Goal: Task Accomplishment & Management: Complete application form

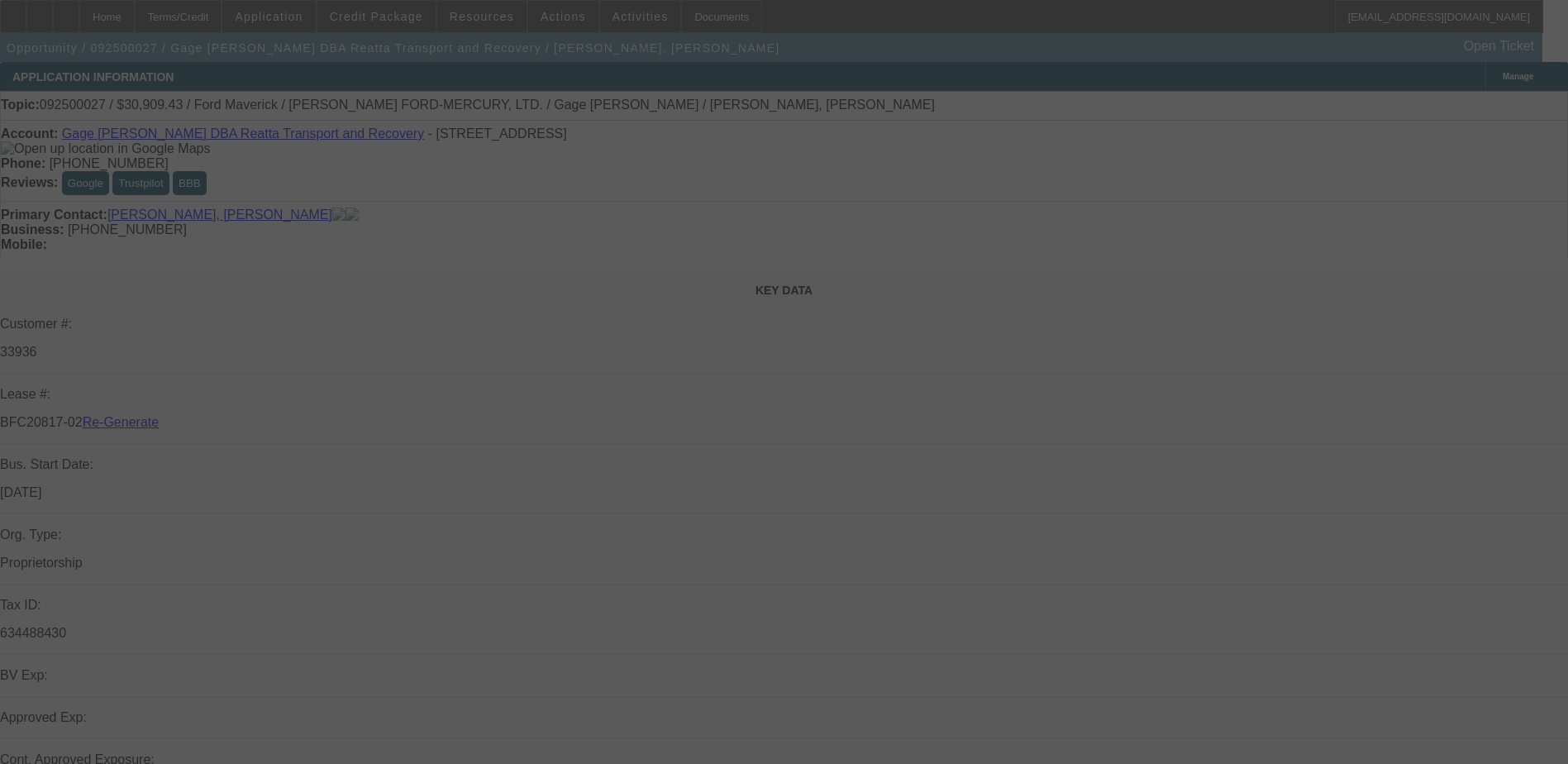
select select "3"
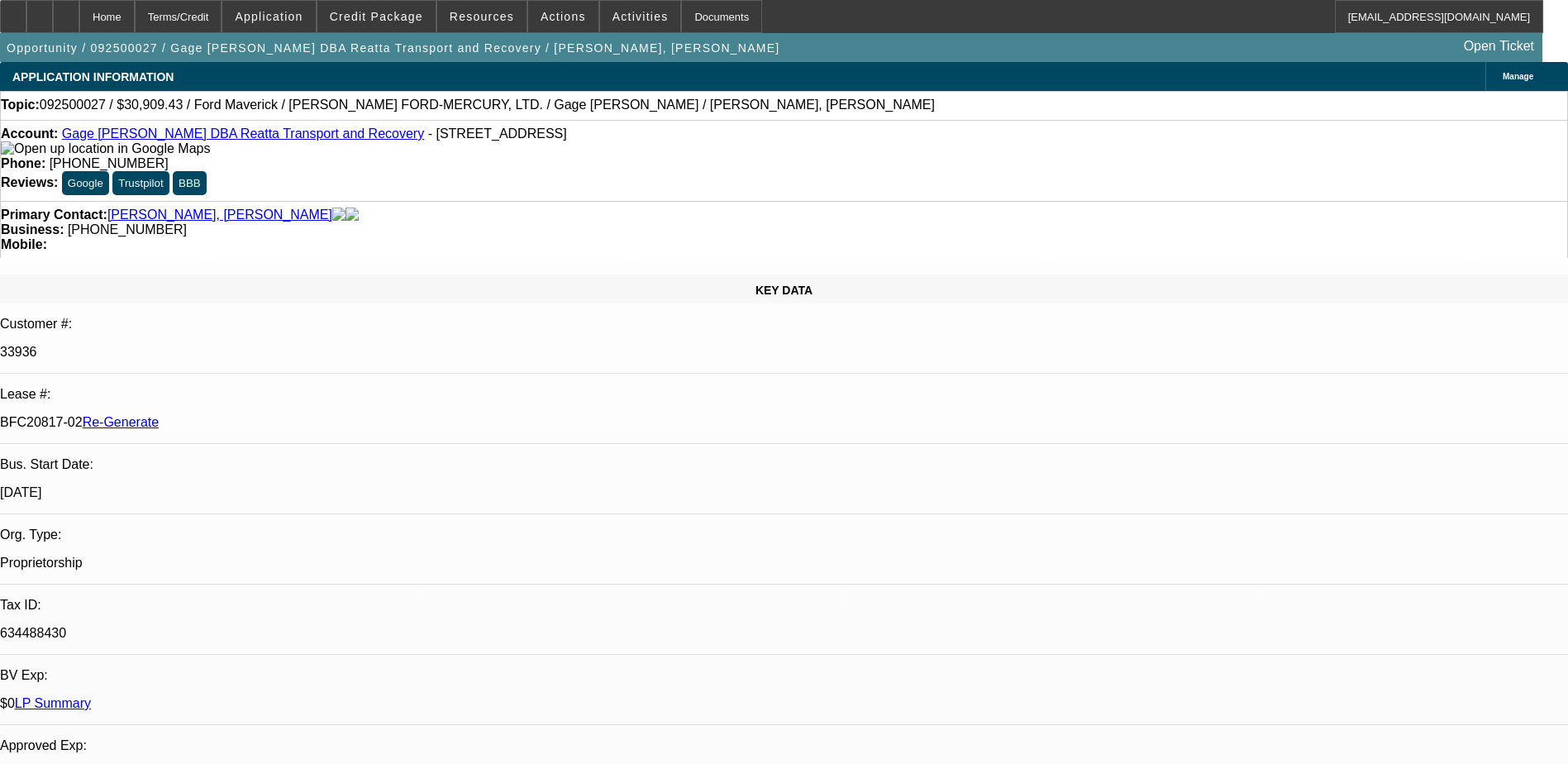
select select "0.1"
select select "2"
select select "0"
select select "1"
select select "2"
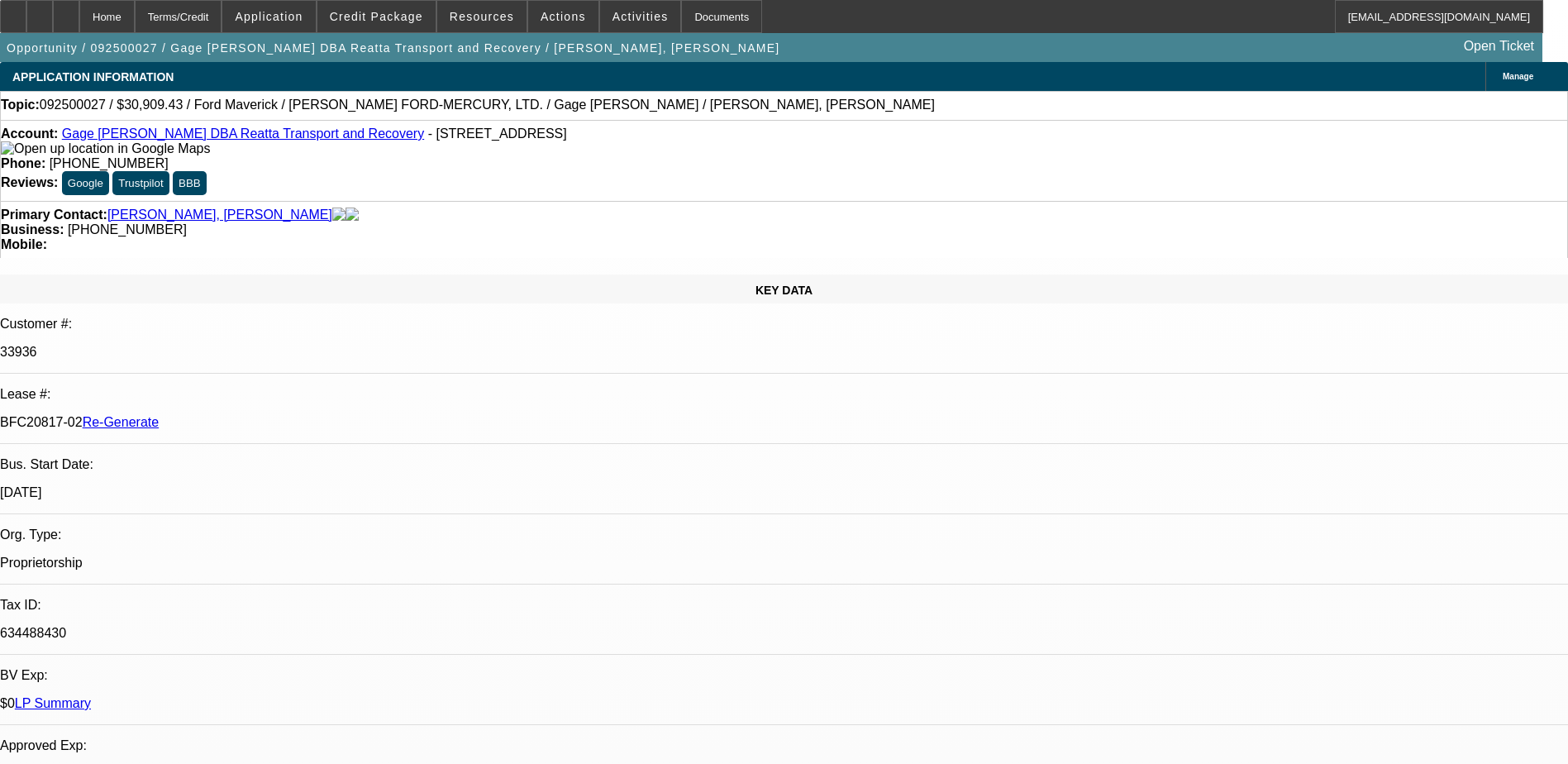
select select "6"
click at [684, 9] on div "Documents" at bounding box center [721, 16] width 81 height 33
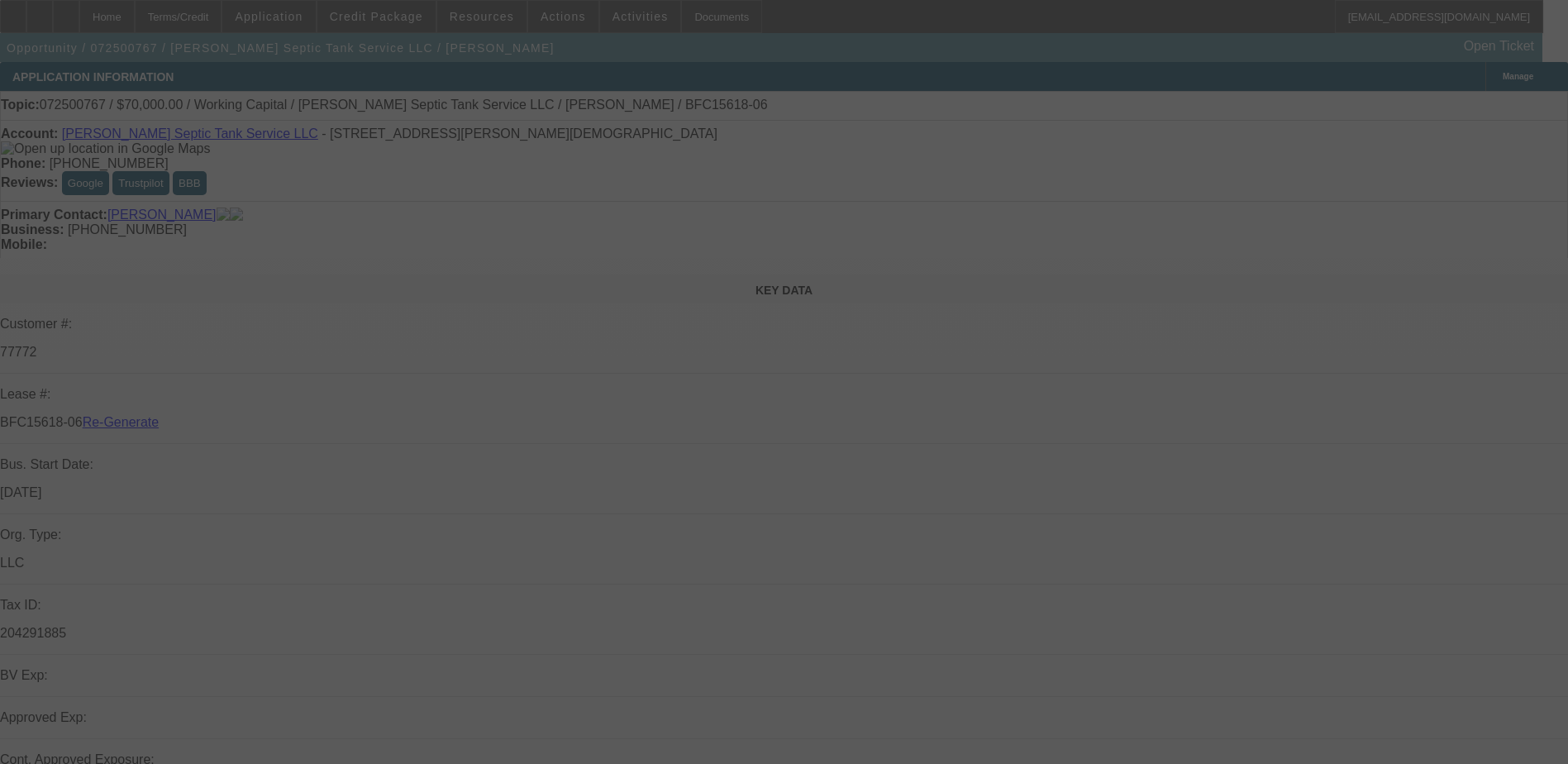
select select "3"
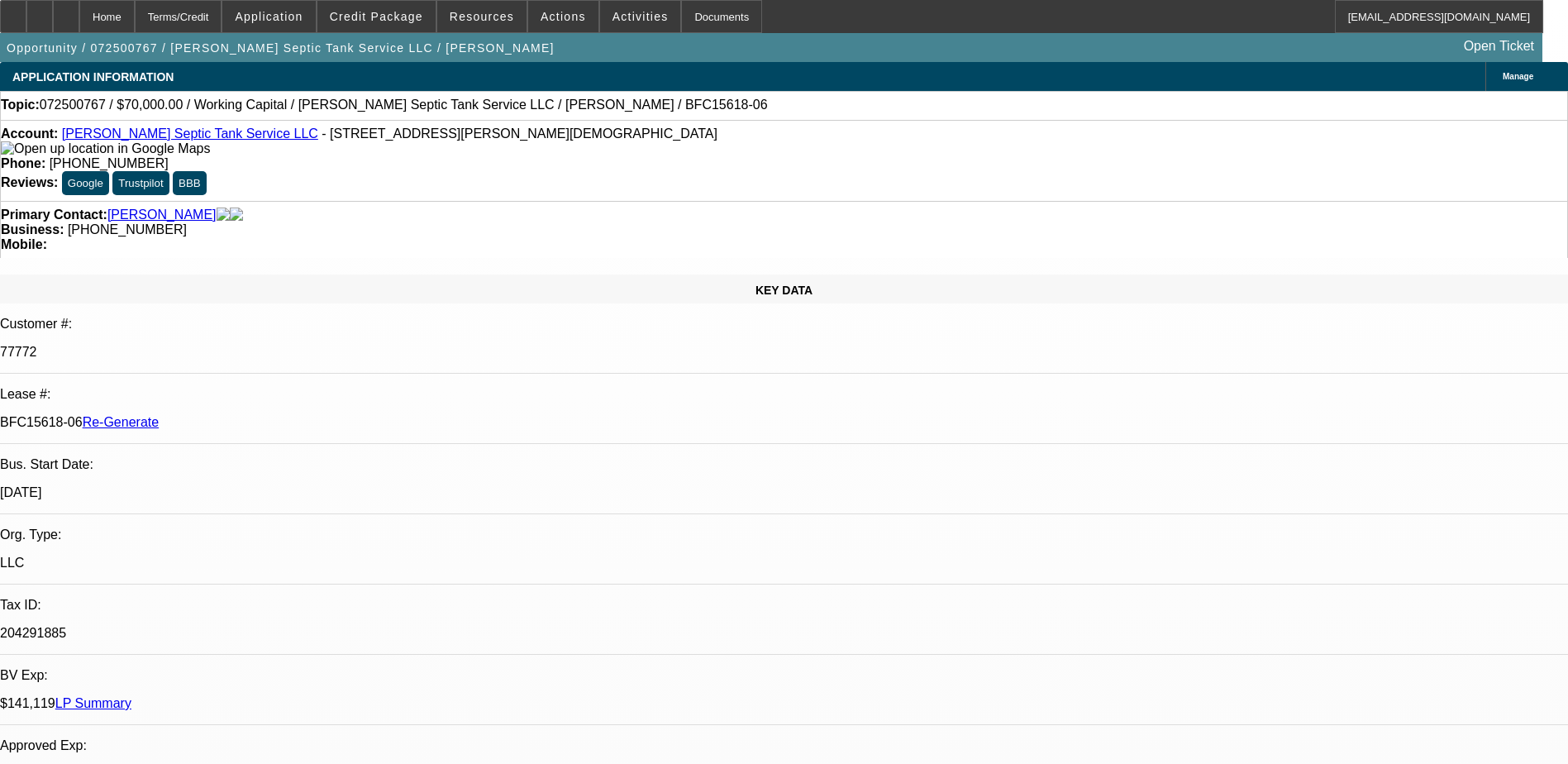
select select "0"
select select "2"
select select "0"
select select "6"
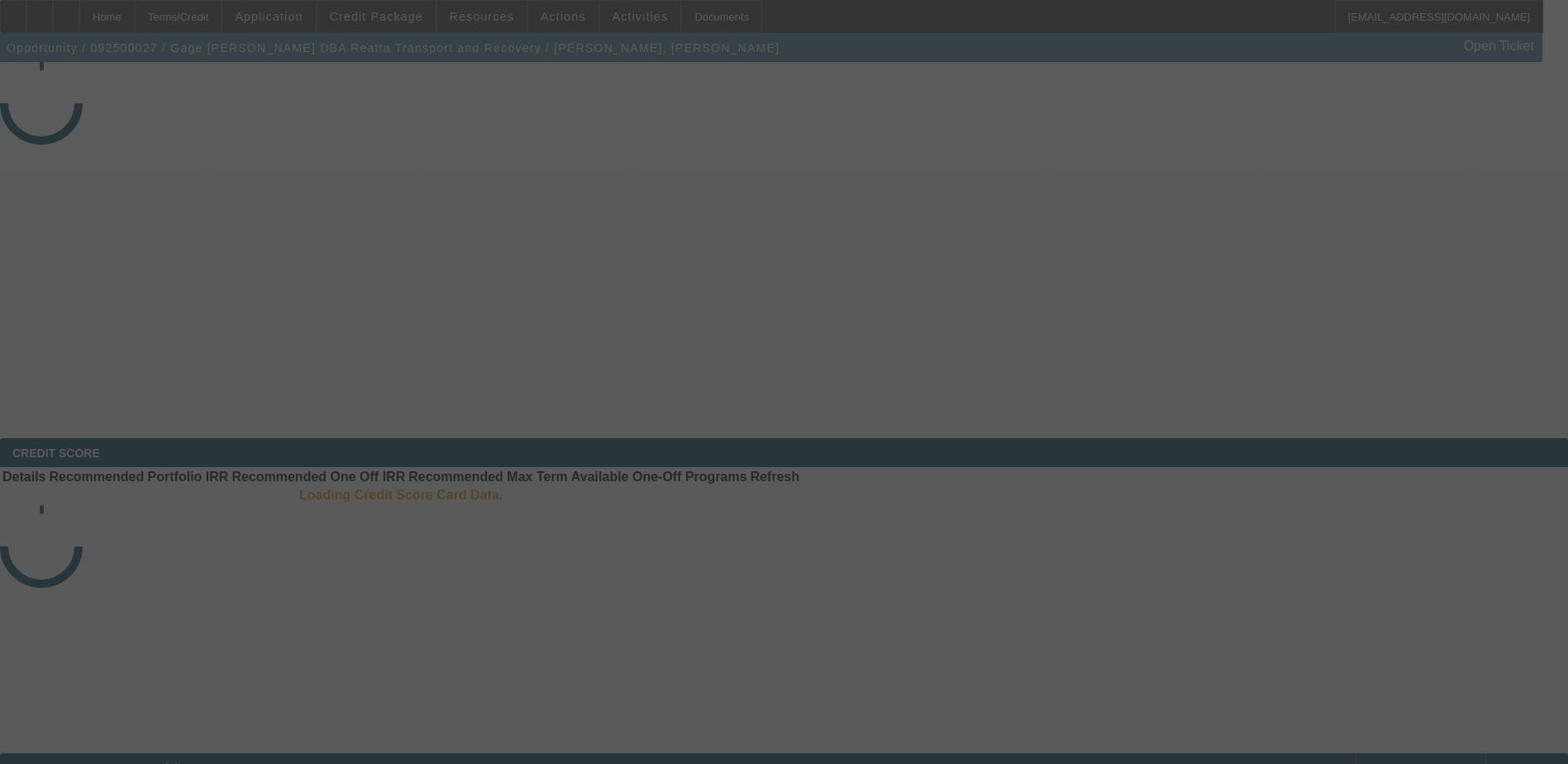
select select "3"
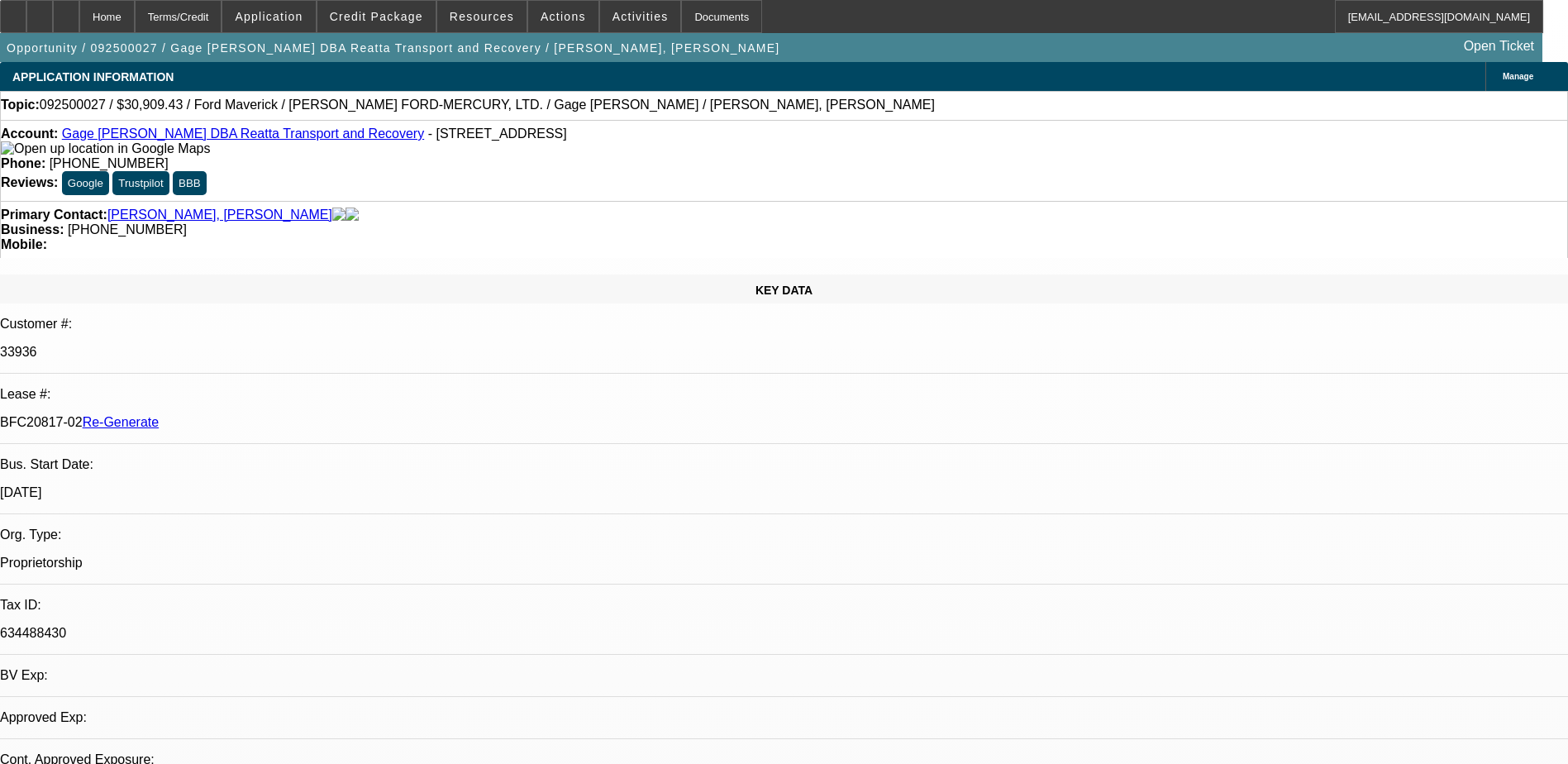
select select "0.1"
select select "2"
select select "0"
select select "1"
select select "2"
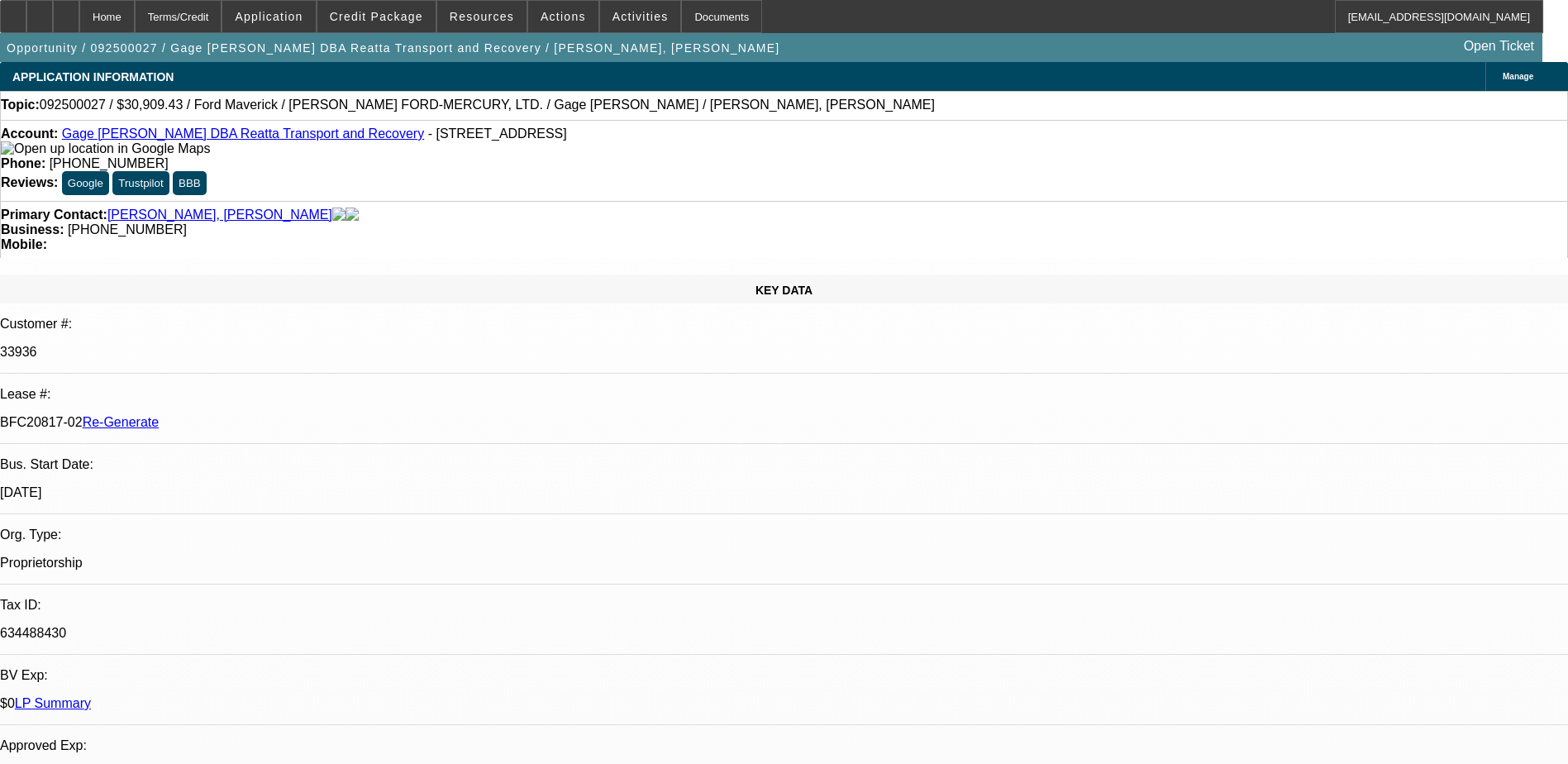
select select "6"
click at [684, 23] on div "Documents" at bounding box center [721, 16] width 81 height 33
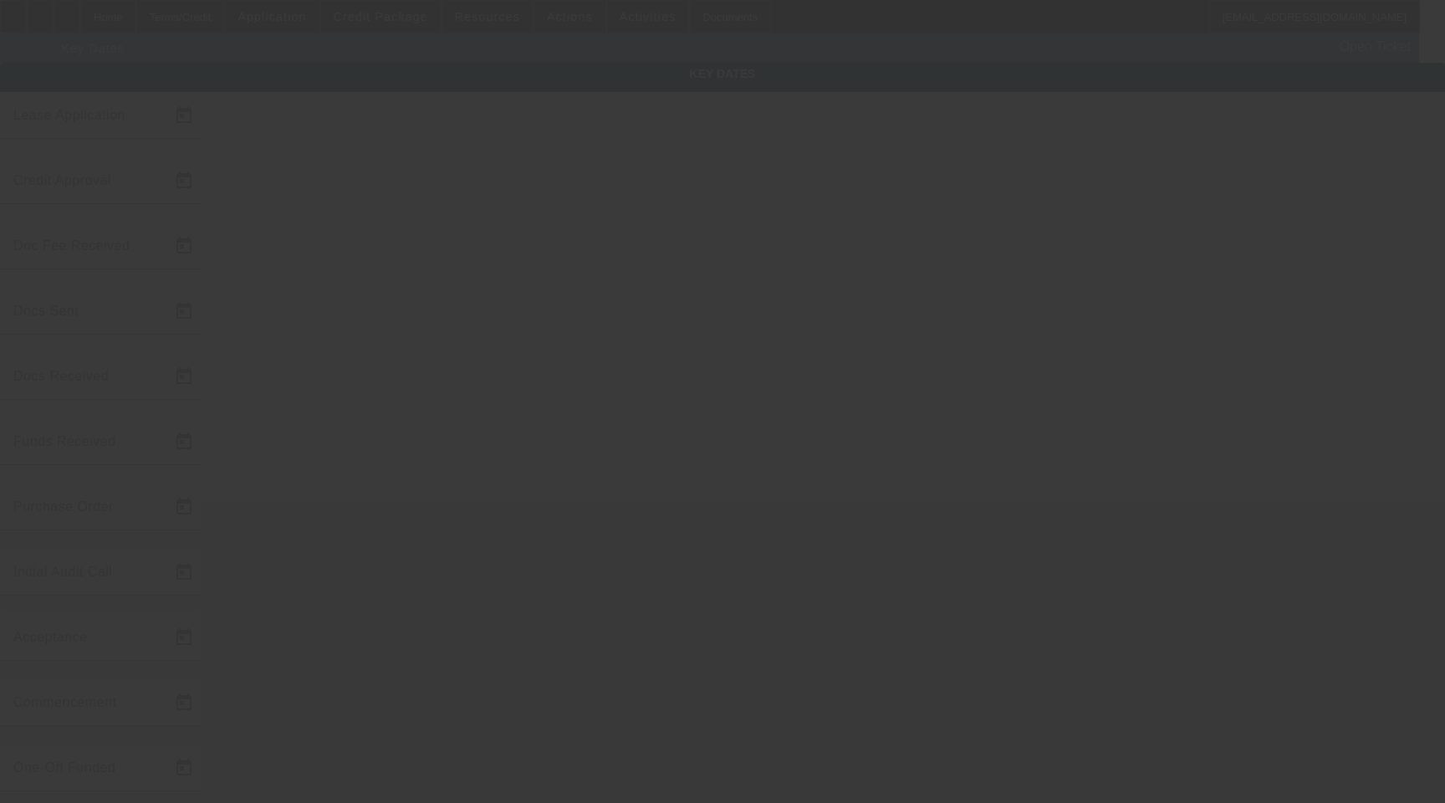
type input "9/2/2025"
type input "9/3/2025"
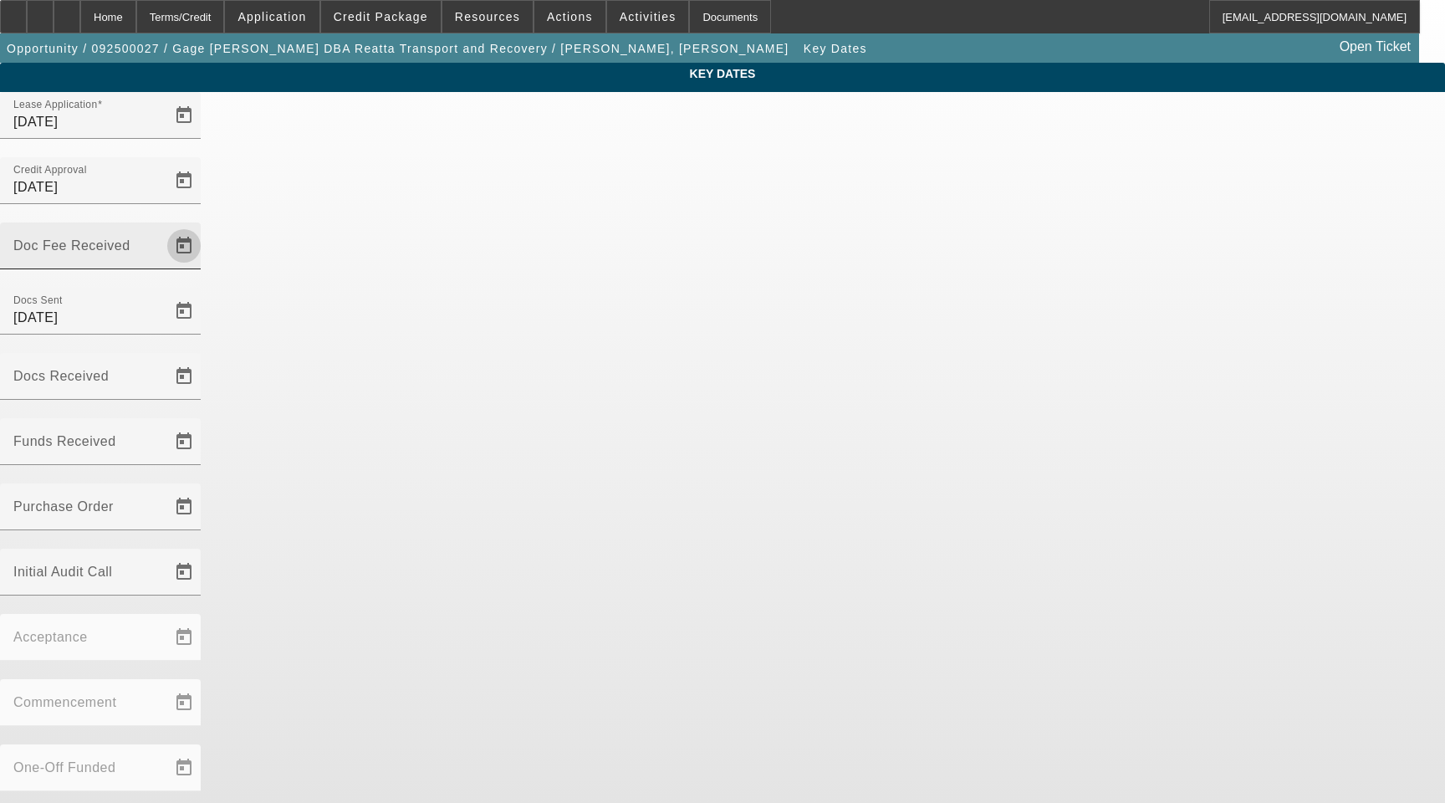
click at [204, 226] on span "Open calendar" at bounding box center [184, 246] width 40 height 40
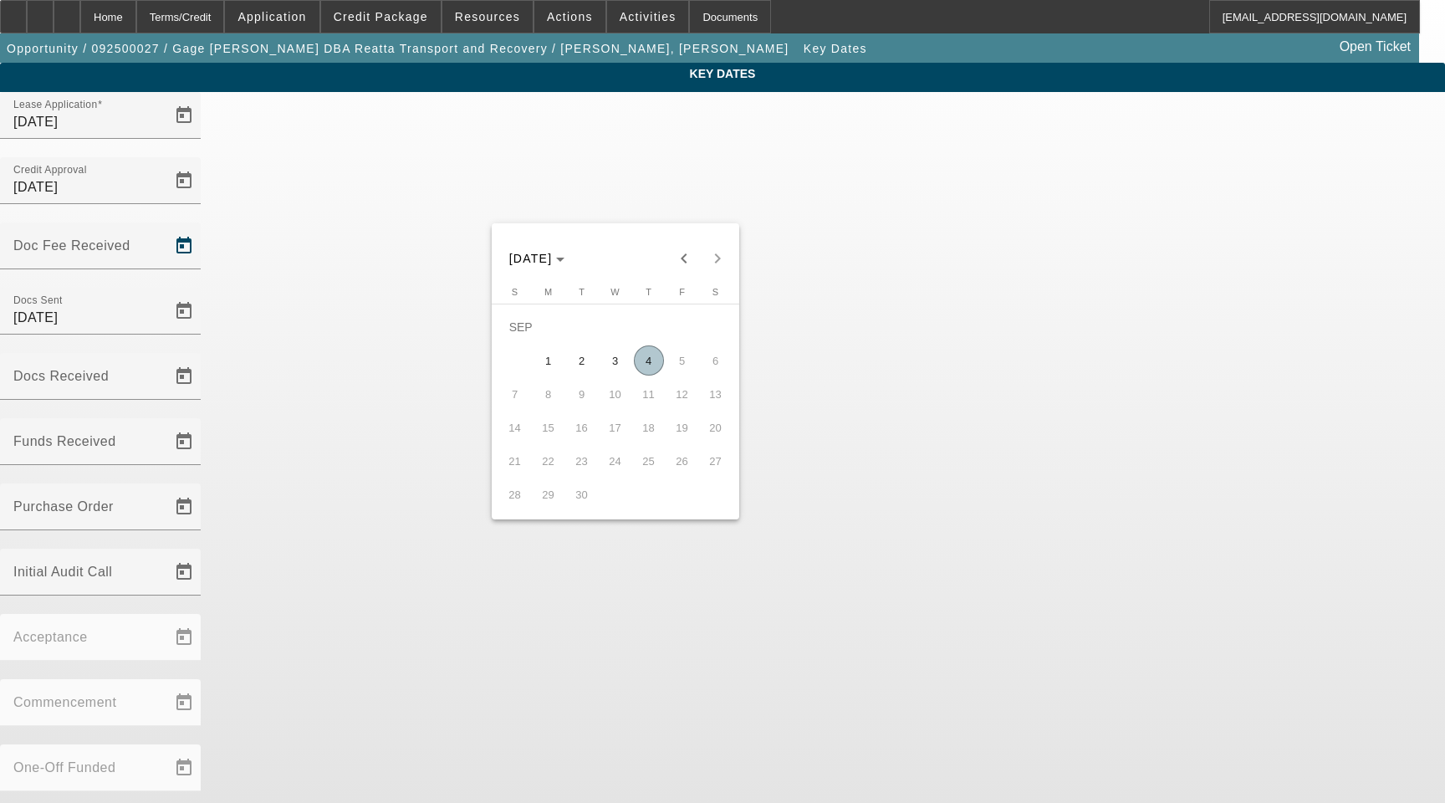
click at [619, 365] on span "3" at bounding box center [615, 360] width 30 height 30
type input "9/3/2025"
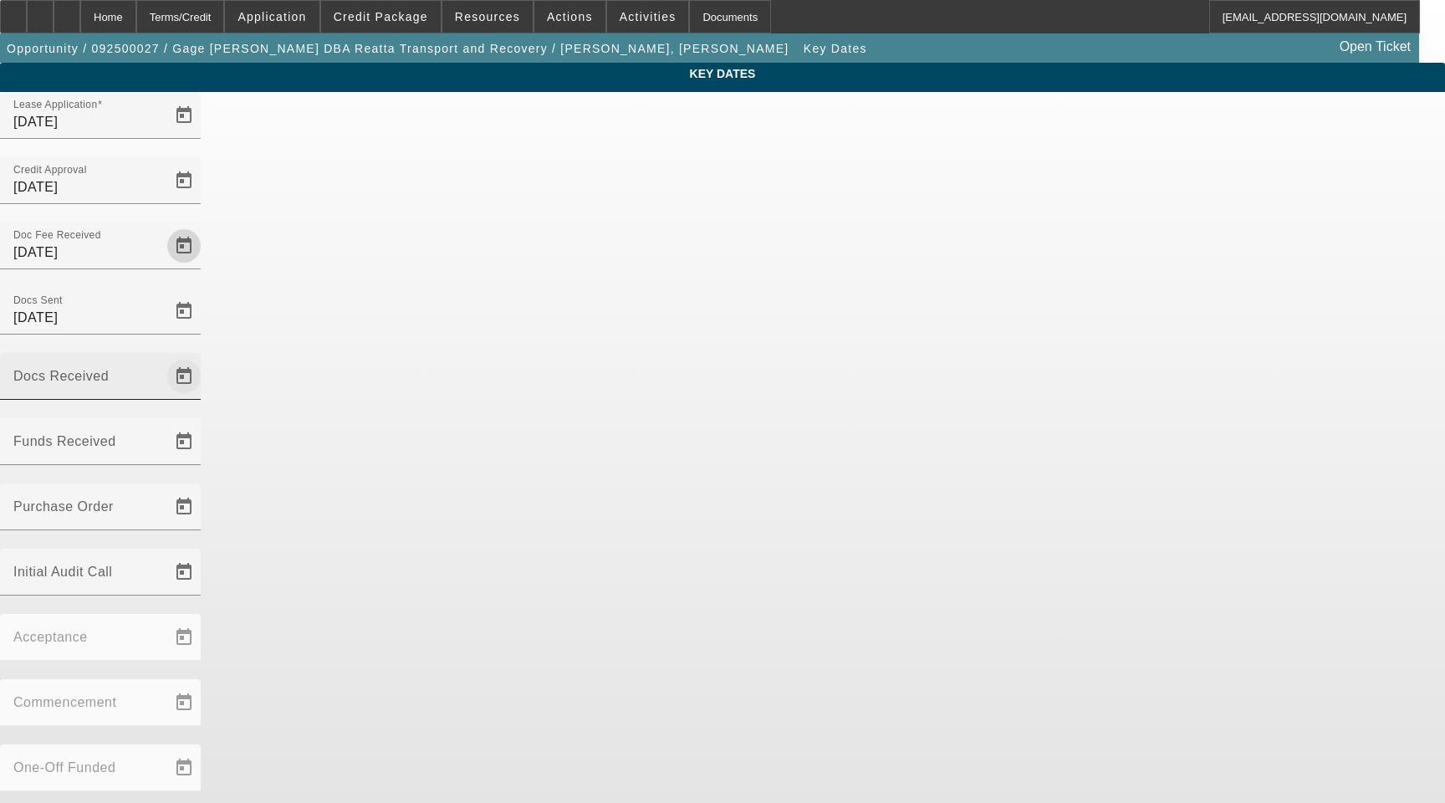
click at [204, 356] on span "Open calendar" at bounding box center [184, 376] width 40 height 40
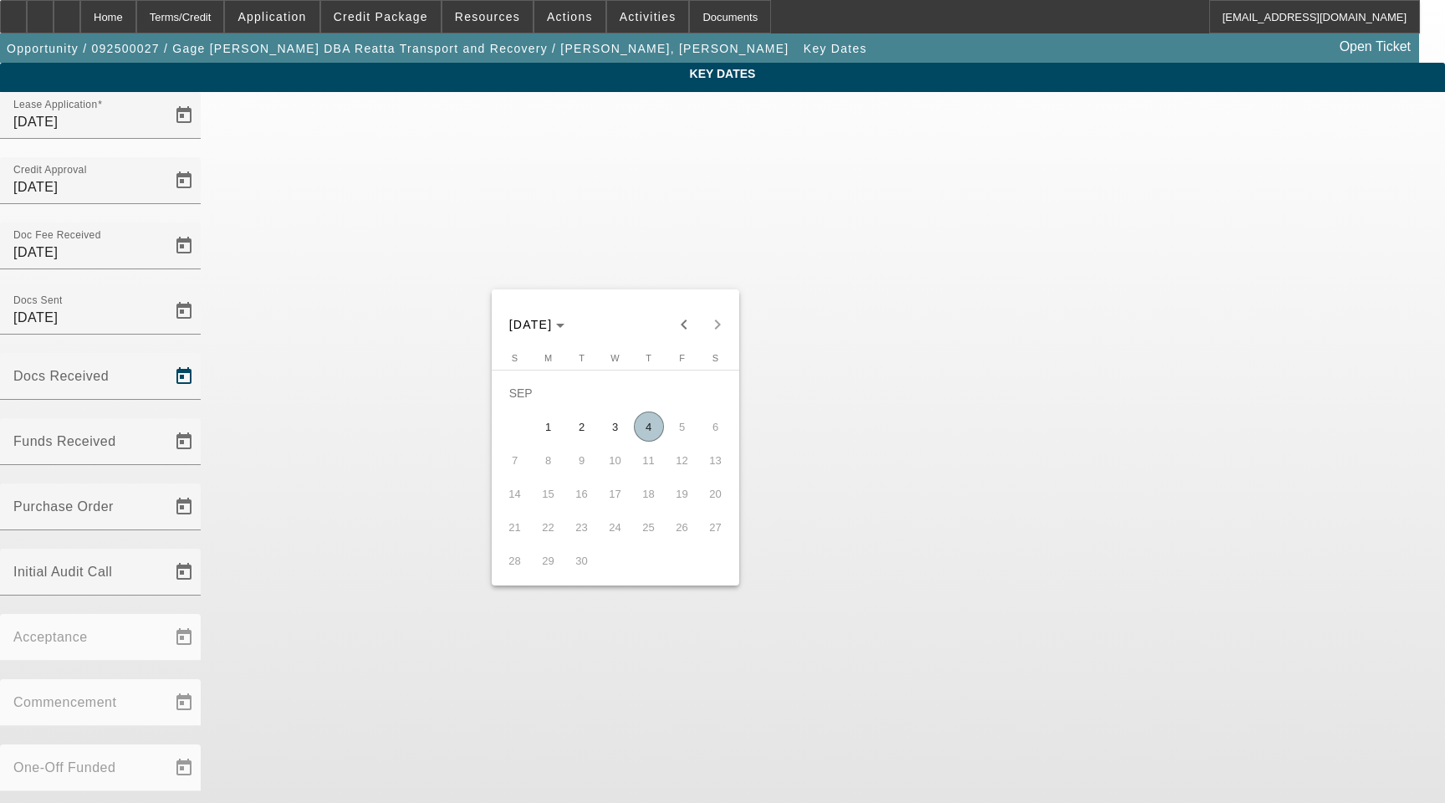
click at [616, 430] on span "3" at bounding box center [615, 426] width 30 height 30
type input "9/3/2025"
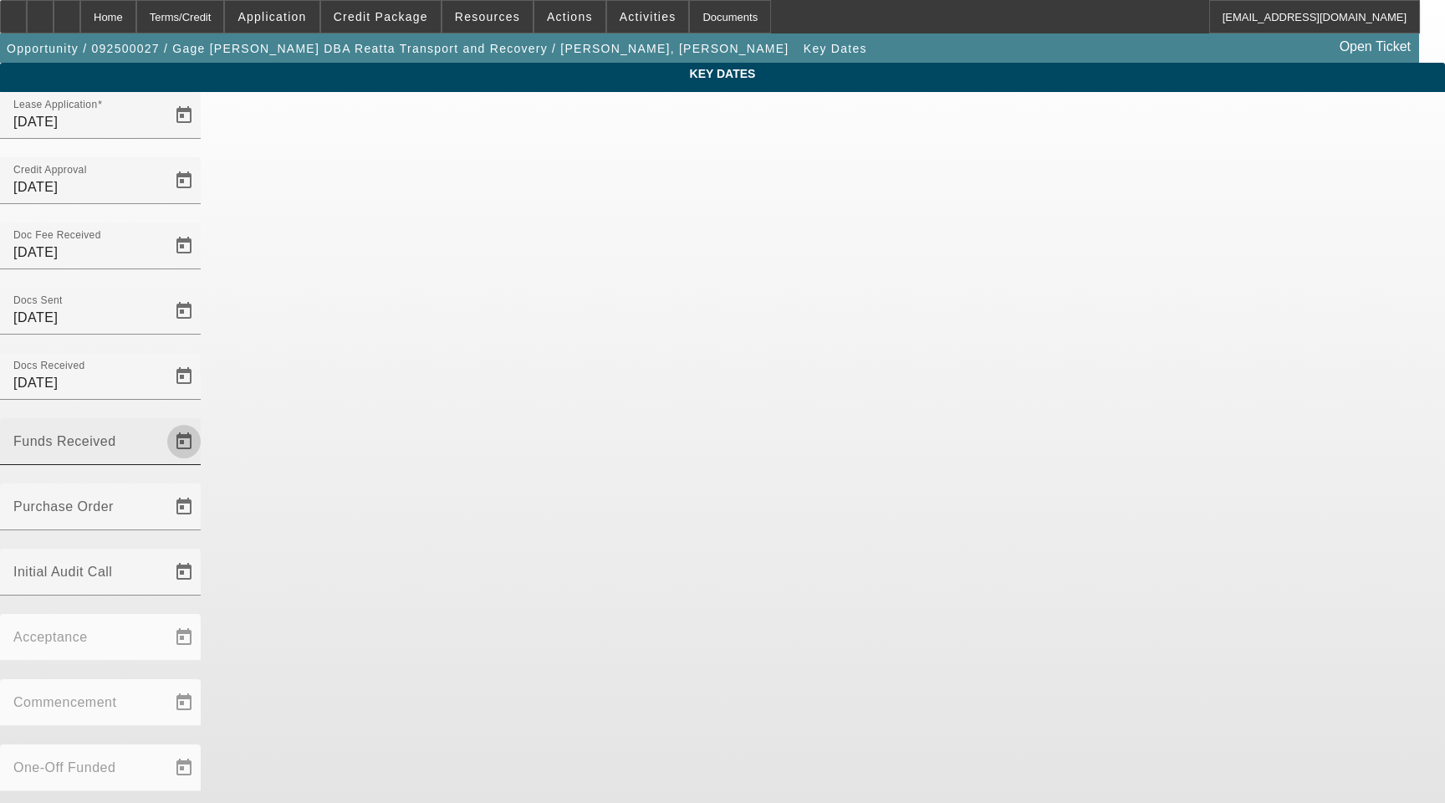
click at [204, 422] on span "Open calendar" at bounding box center [184, 442] width 40 height 40
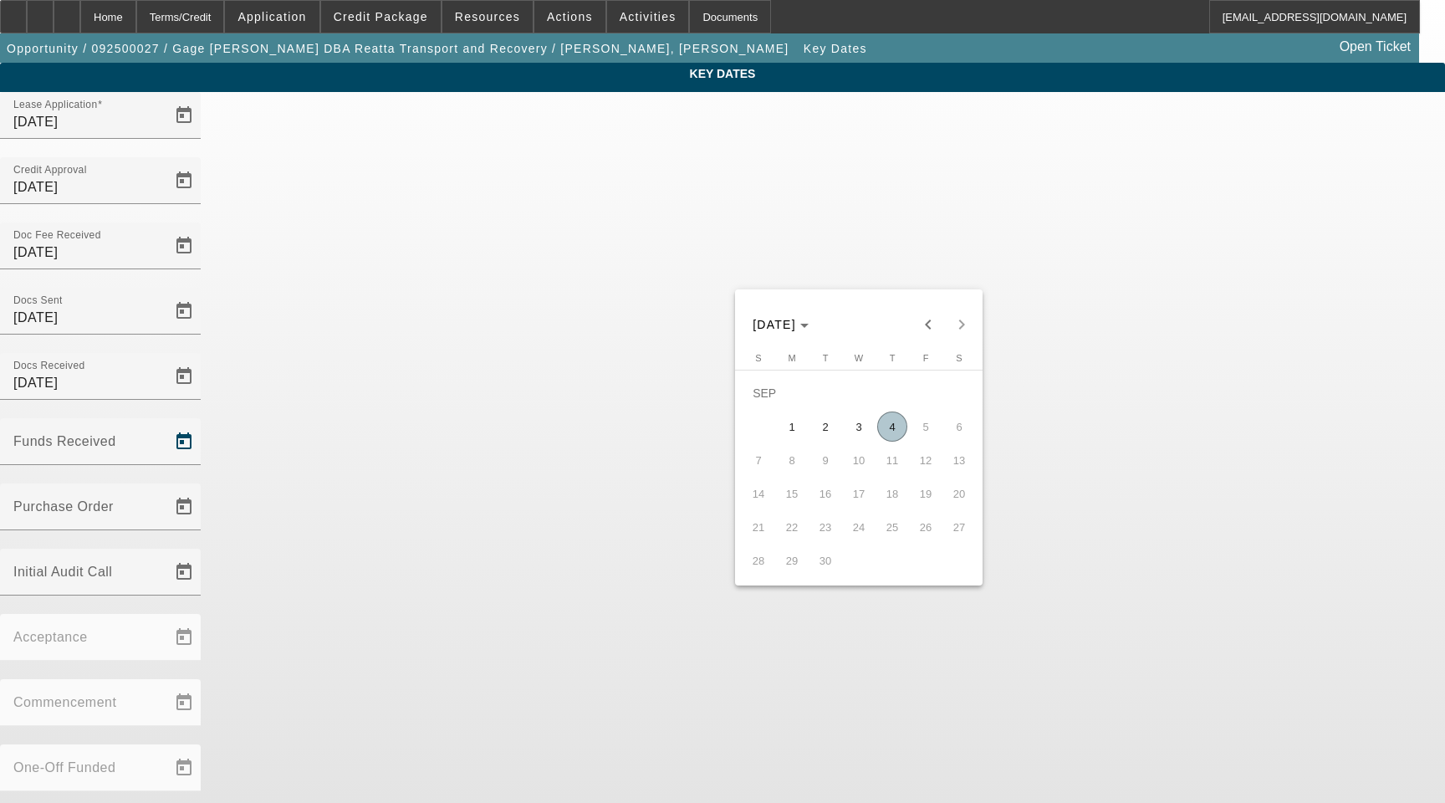
click at [894, 429] on span "4" at bounding box center [892, 426] width 30 height 30
type input "9/4/2025"
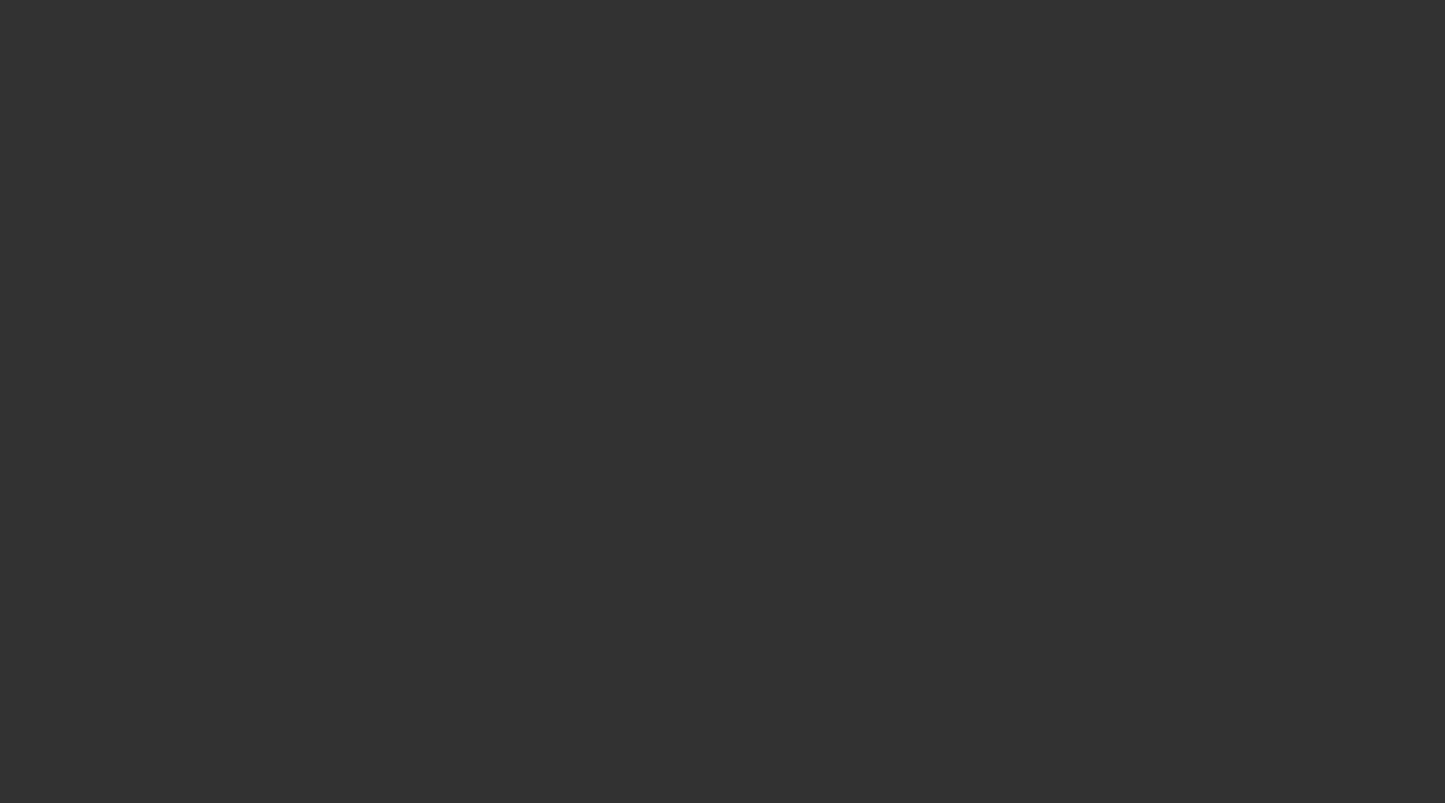
select select "3"
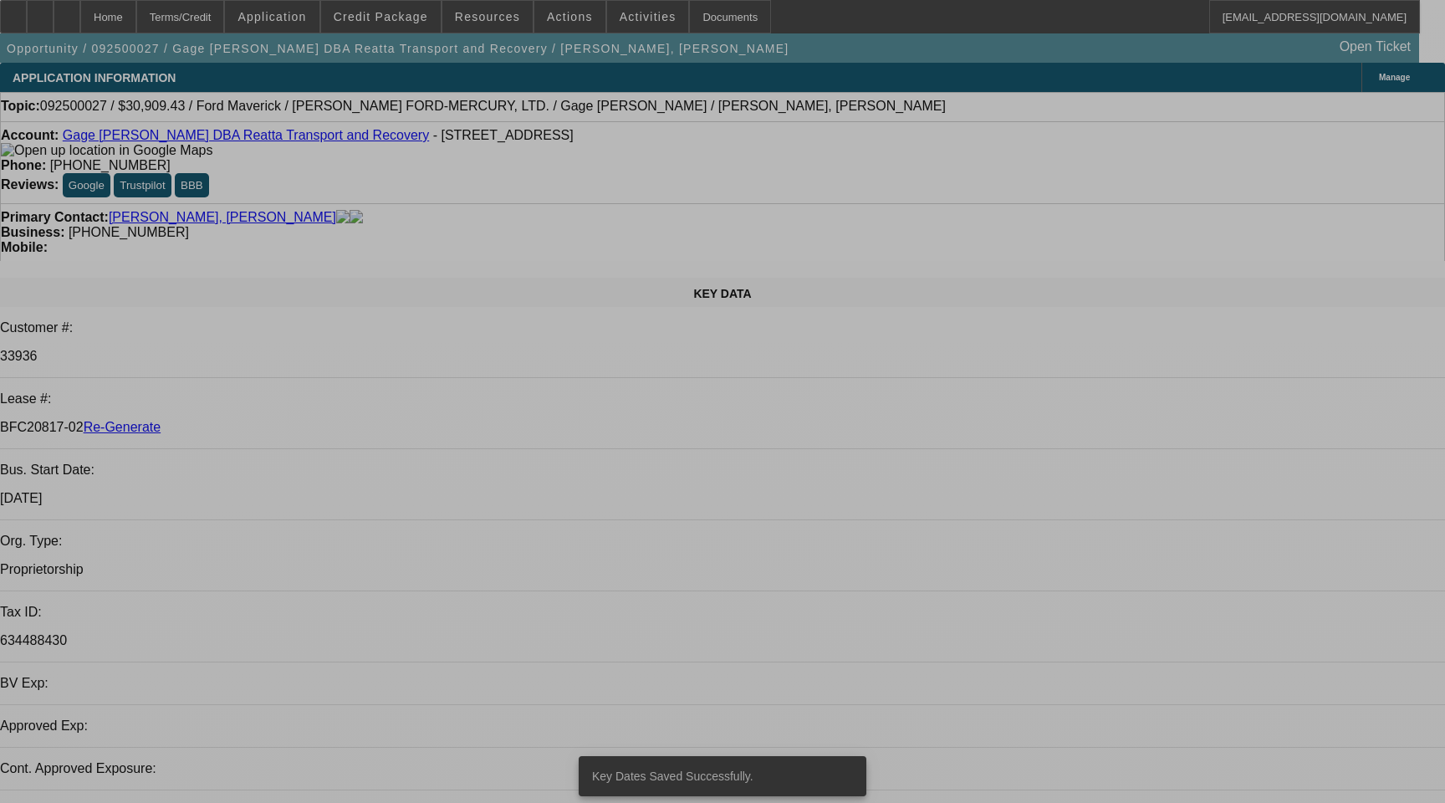
select select "0.1"
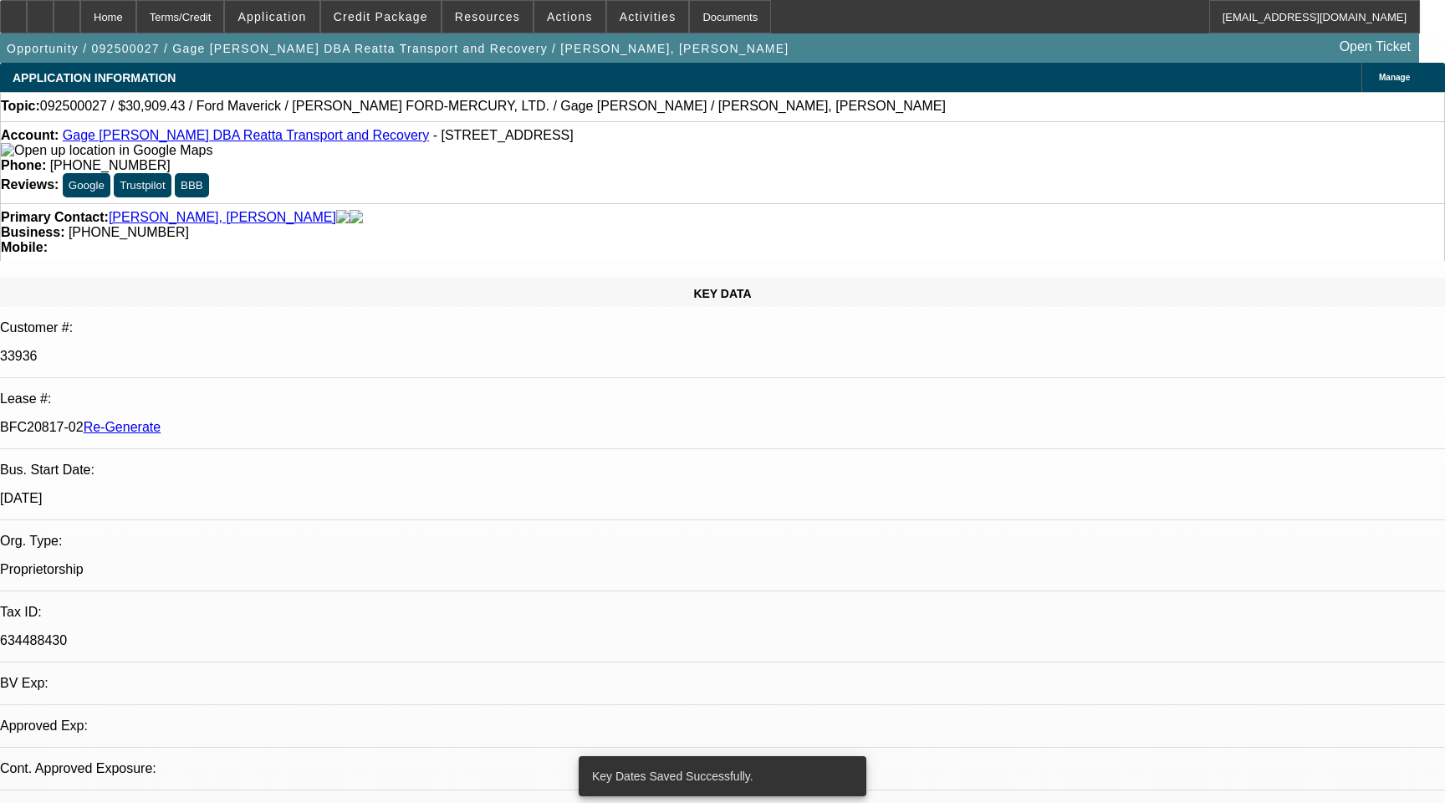
select select "2"
select select "0"
select select "6"
